Goal: Task Accomplishment & Management: Manage account settings

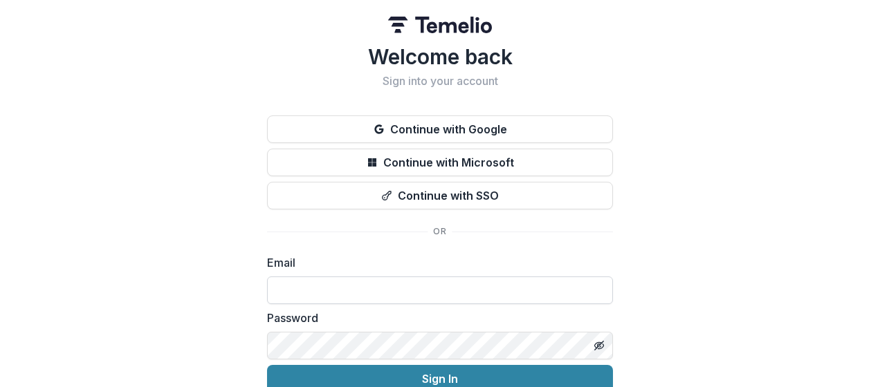
click at [296, 290] on input at bounding box center [440, 291] width 346 height 28
type input "**********"
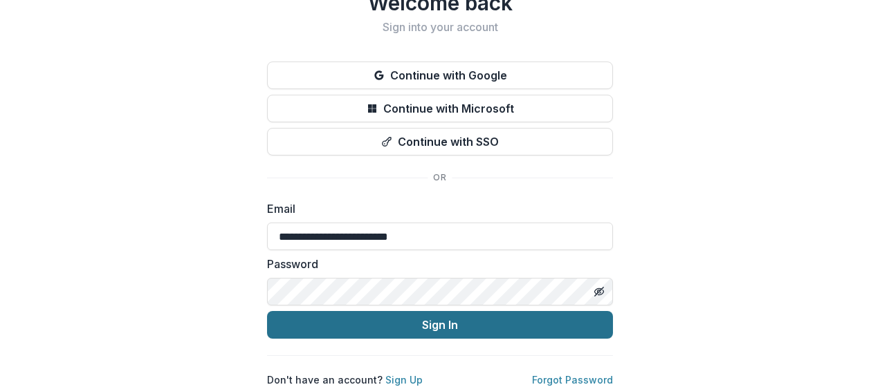
click at [480, 322] on button "Sign In" at bounding box center [440, 325] width 346 height 28
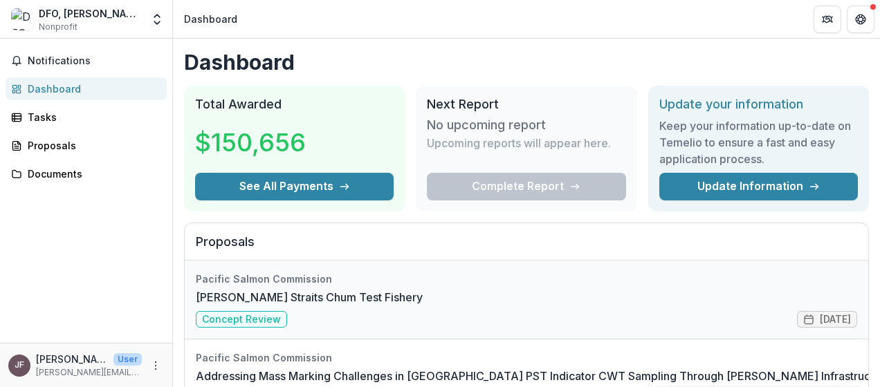
click at [423, 303] on link "[PERSON_NAME] Straits Chum Test Fishery" at bounding box center [309, 297] width 227 height 17
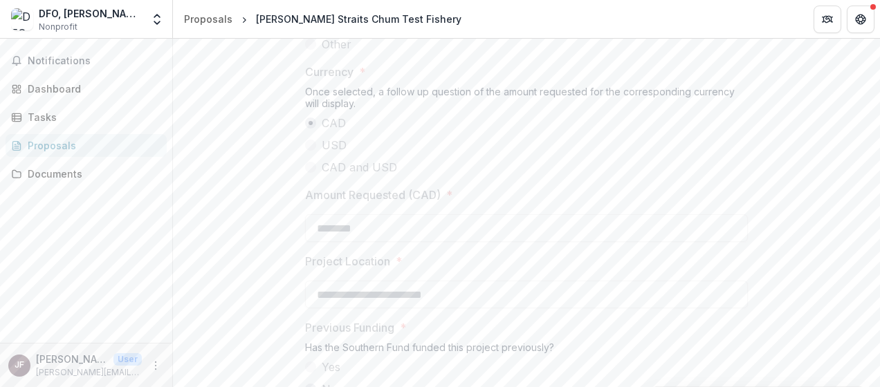
scroll to position [1749, 0]
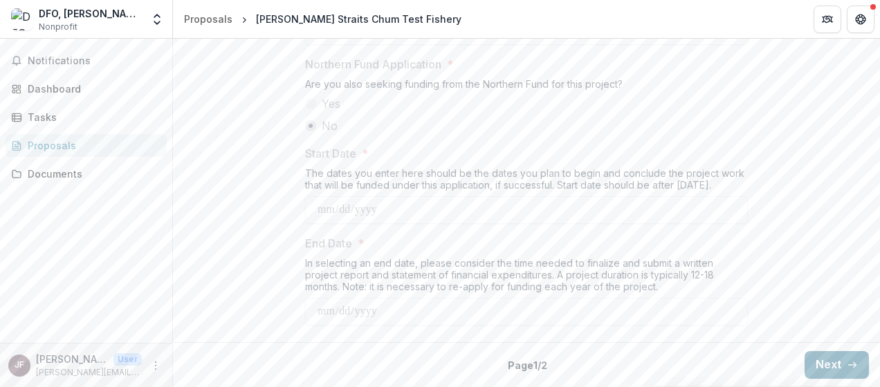
click at [819, 361] on button "Next" at bounding box center [836, 365] width 64 height 28
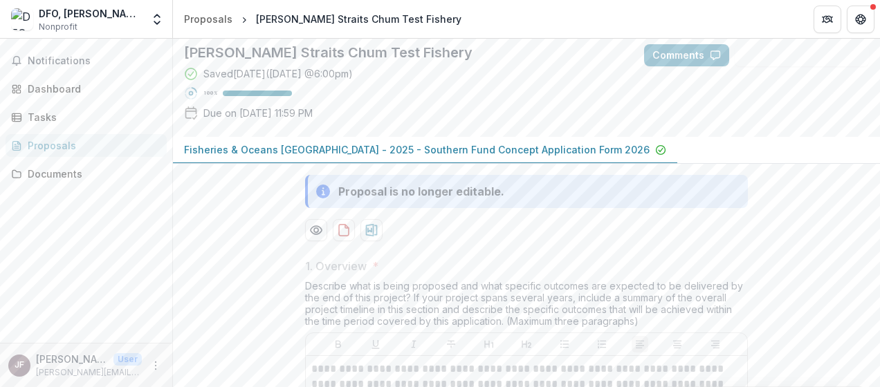
scroll to position [0, 0]
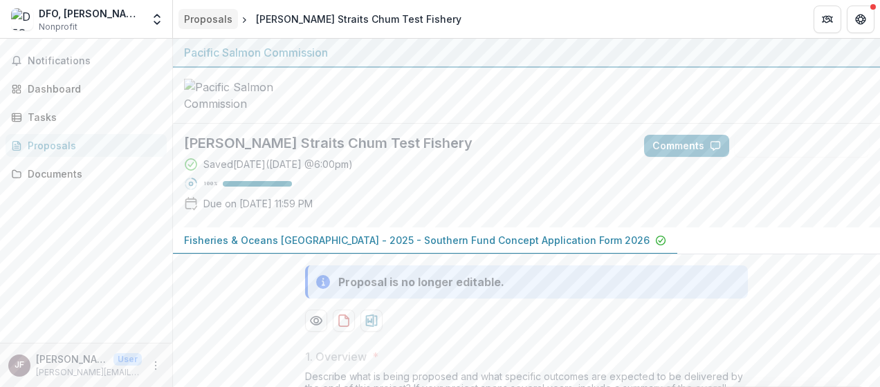
click at [214, 15] on div "Proposals" at bounding box center [208, 19] width 48 height 15
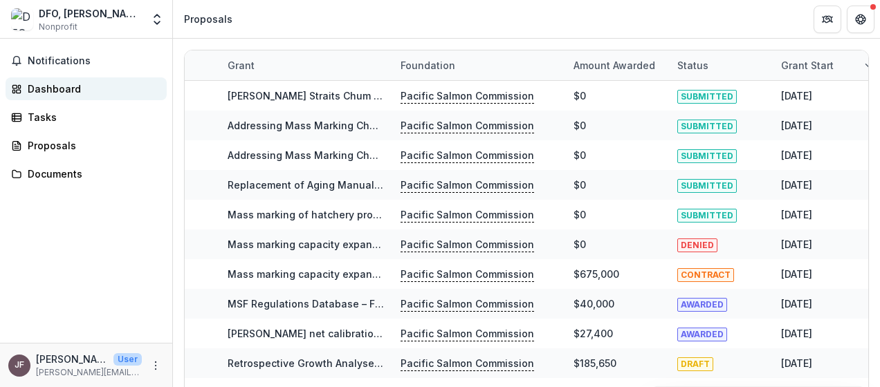
click at [70, 82] on div "Dashboard" at bounding box center [92, 89] width 128 height 15
